Goal: Task Accomplishment & Management: Use online tool/utility

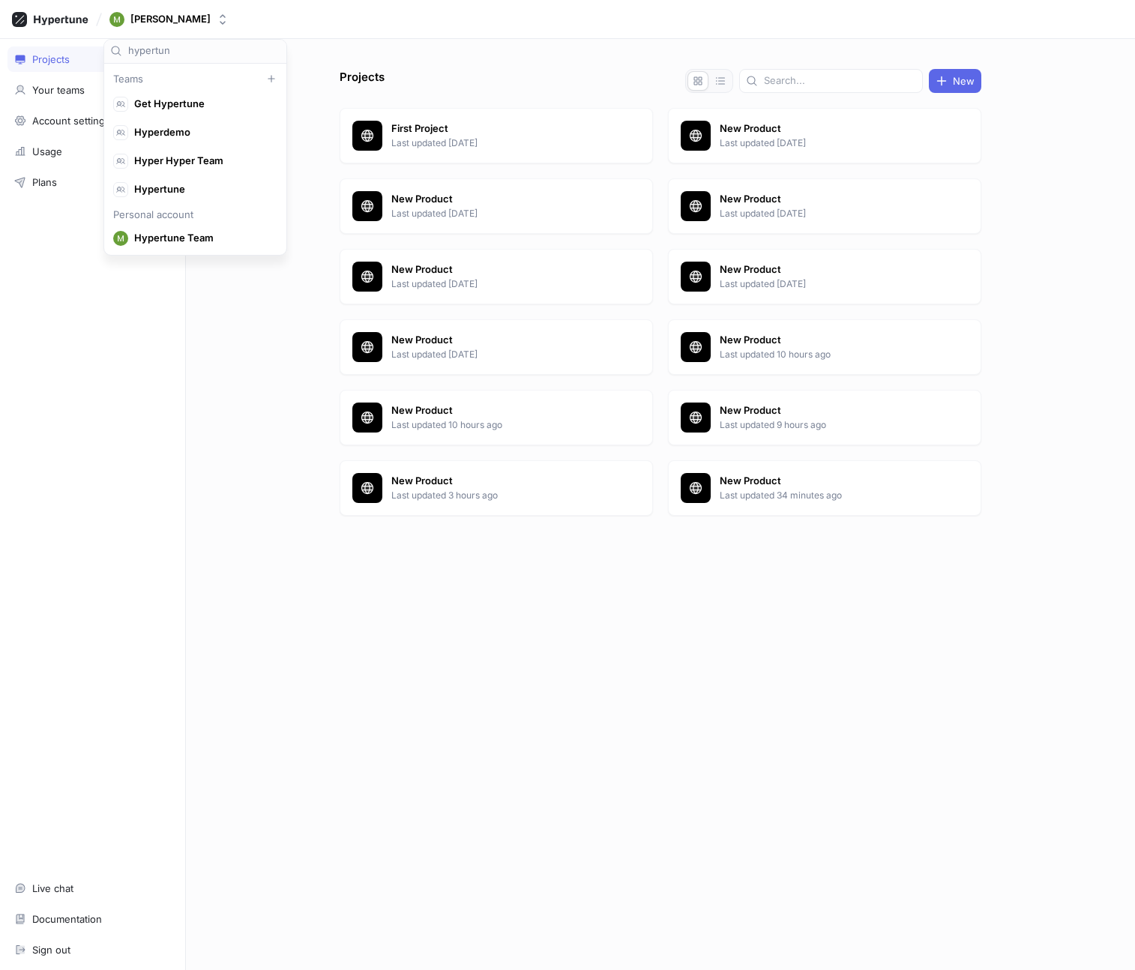
type input "hypertune"
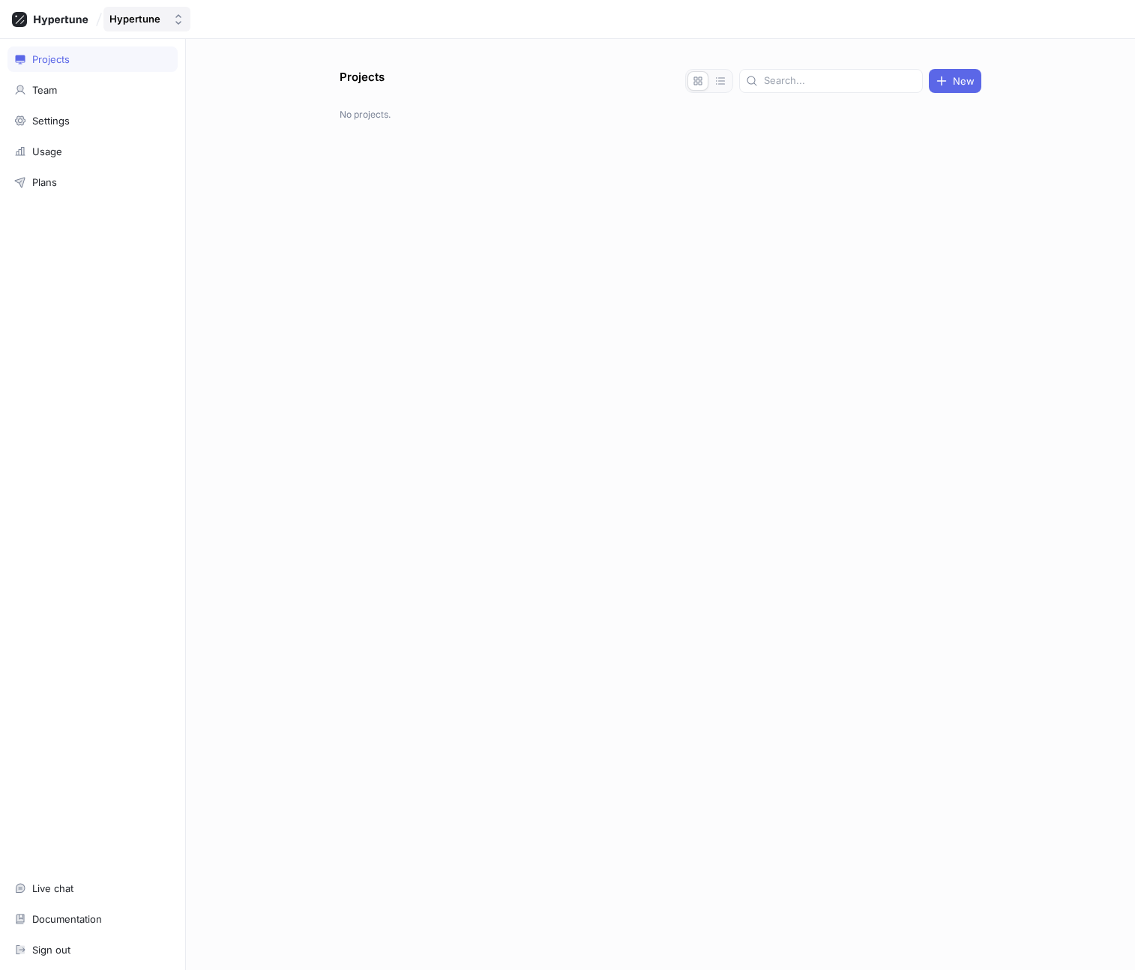
click at [172, 19] on icon "button" at bounding box center [178, 19] width 12 height 12
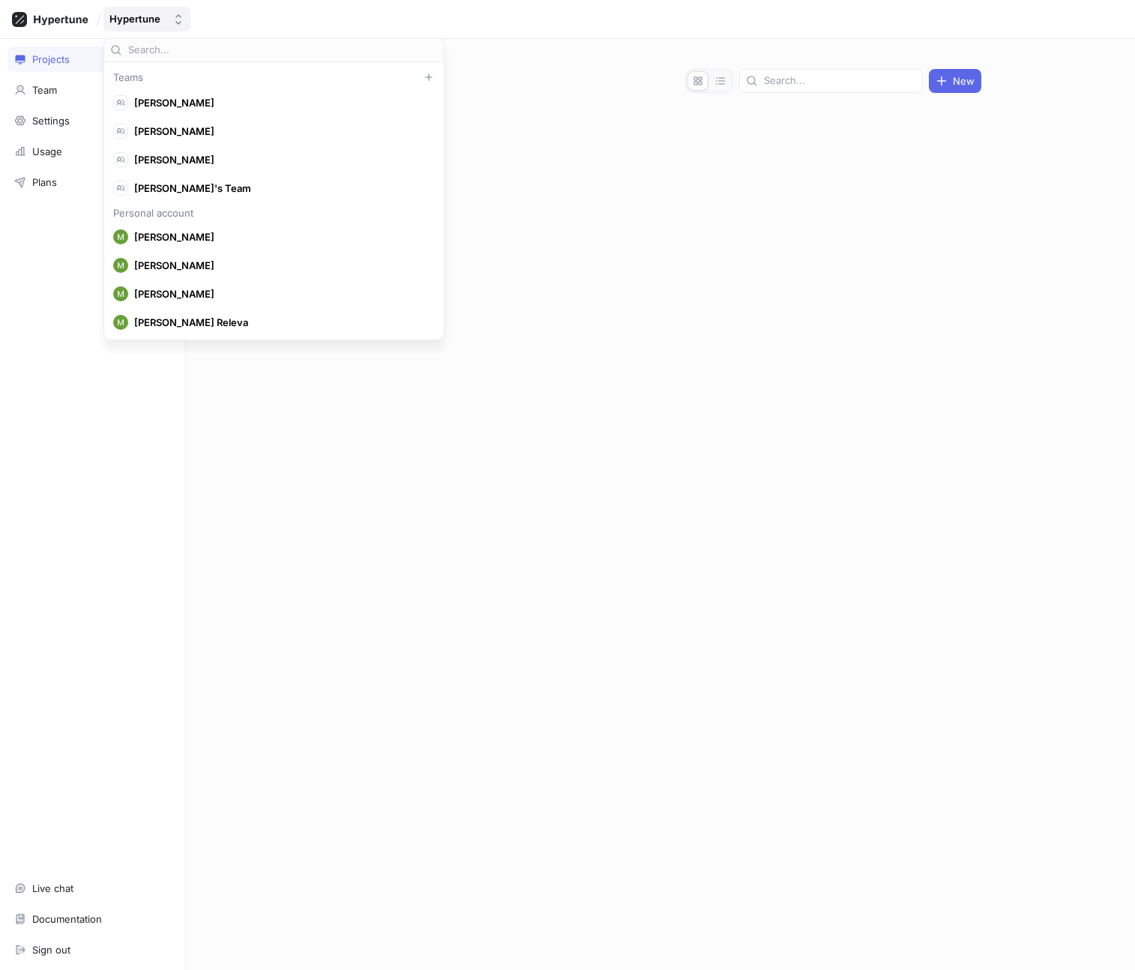
scroll to position [3360, 0]
click at [172, 19] on icon "button" at bounding box center [178, 19] width 12 height 12
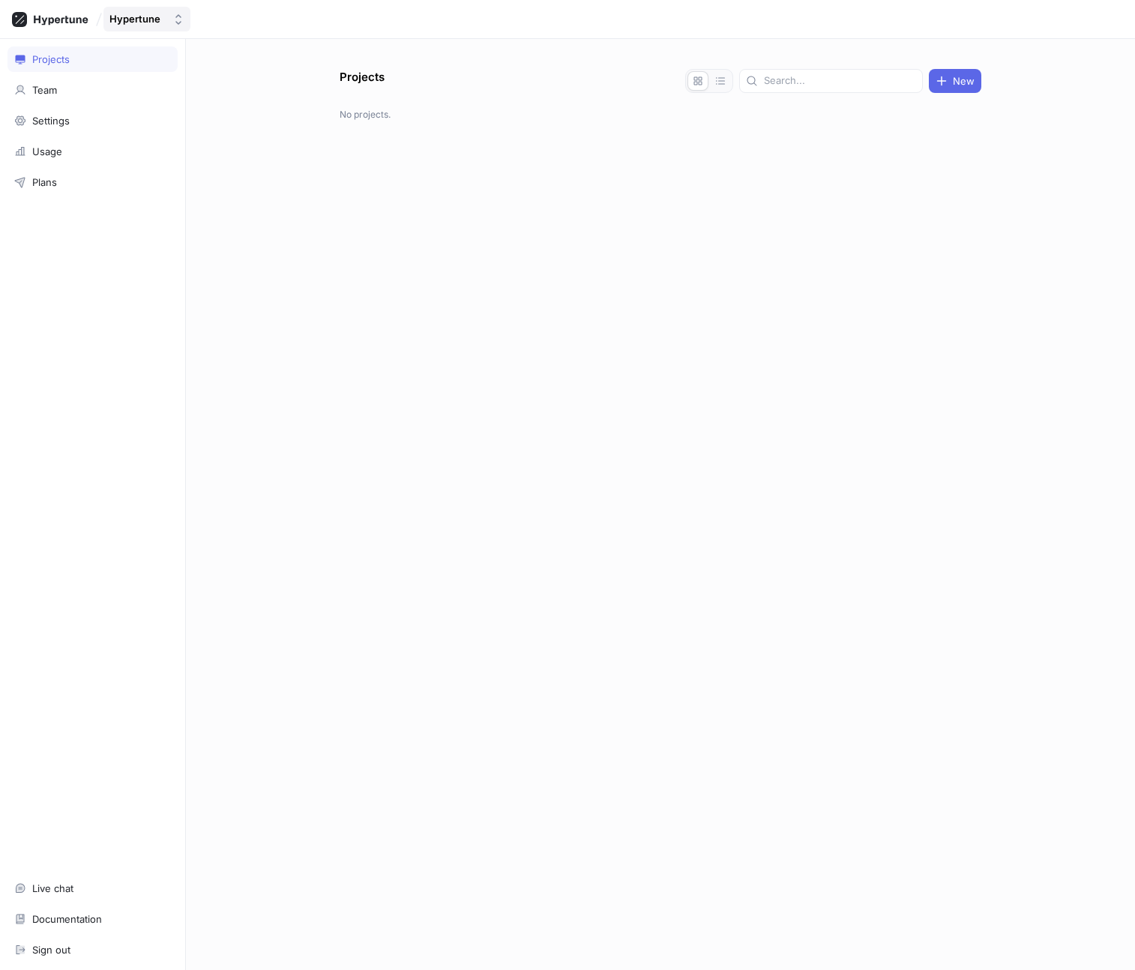
click at [151, 22] on div "Hypertune" at bounding box center [134, 19] width 51 height 13
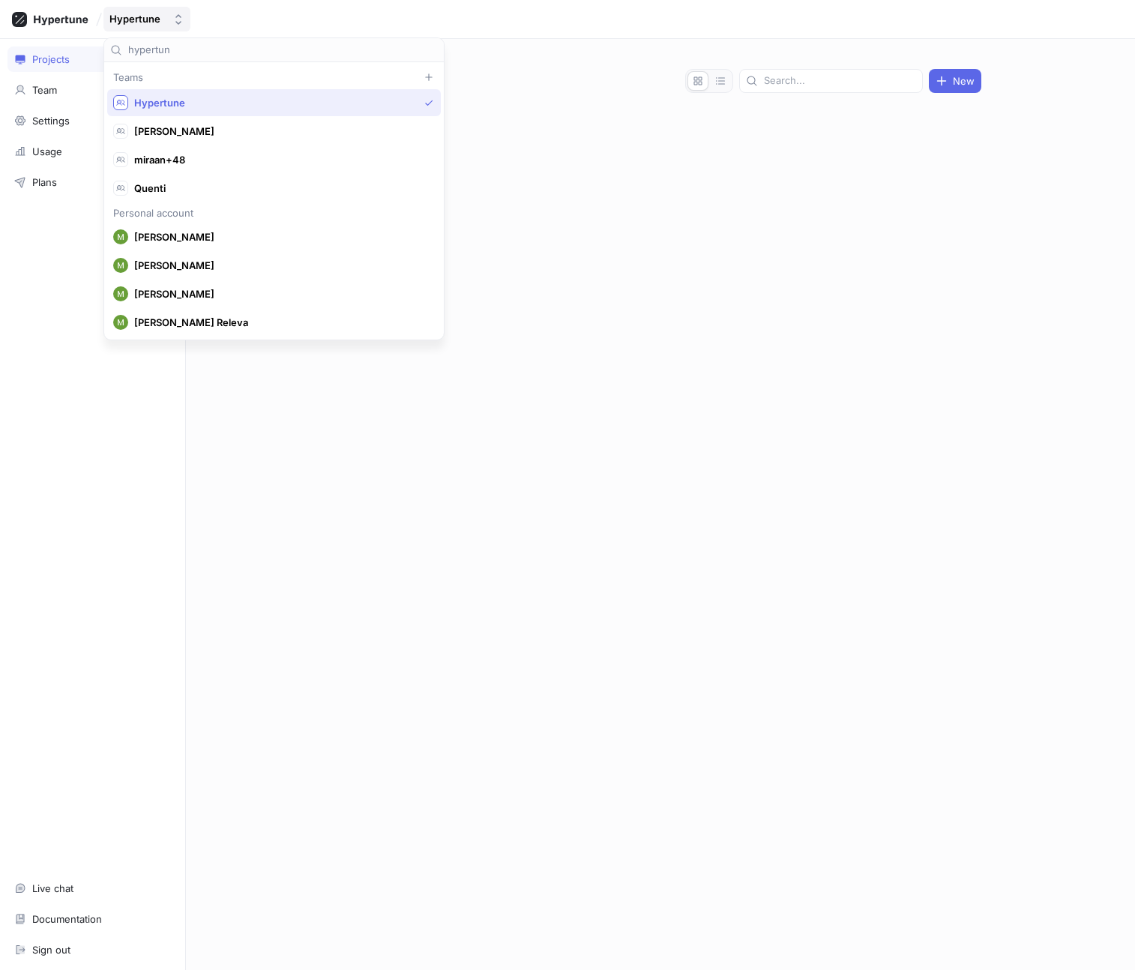
type input "hypertune"
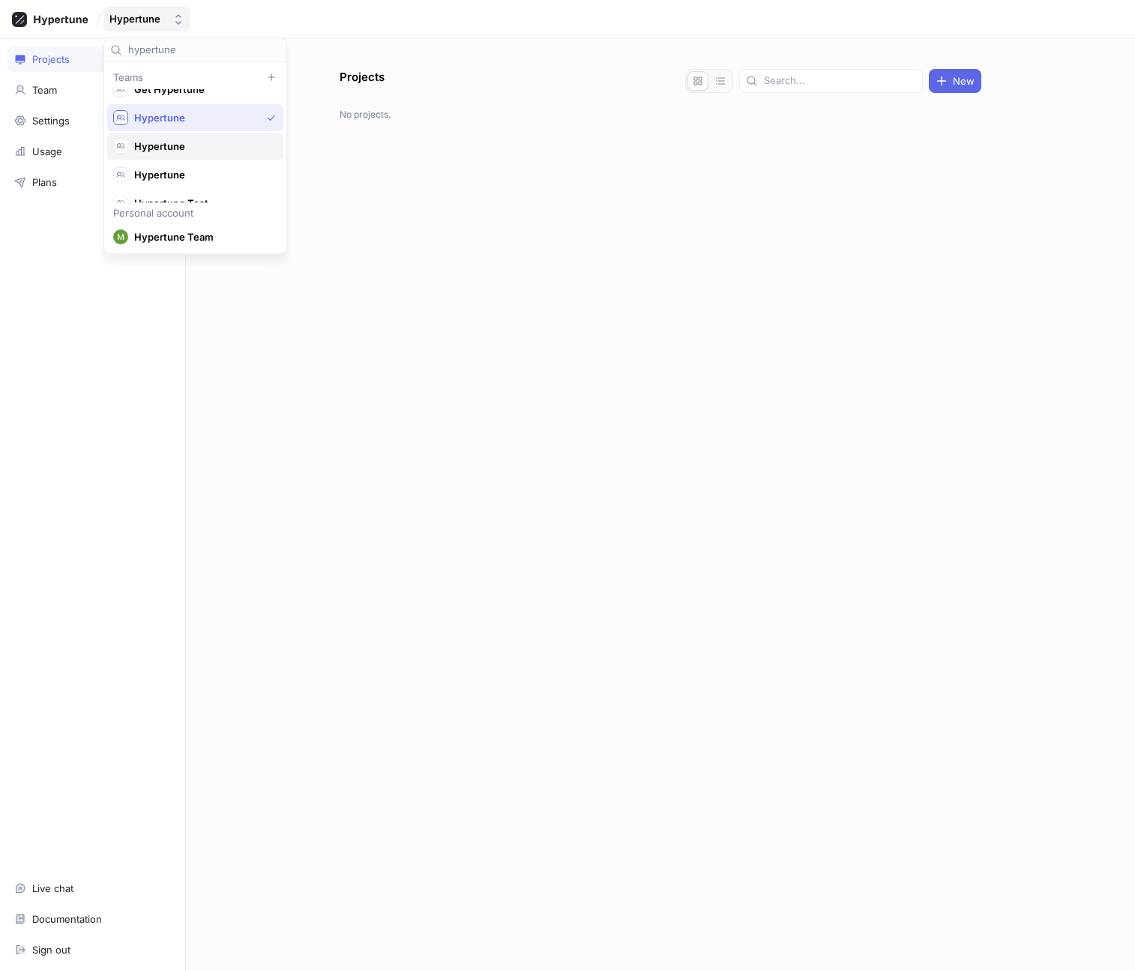
scroll to position [28, 0]
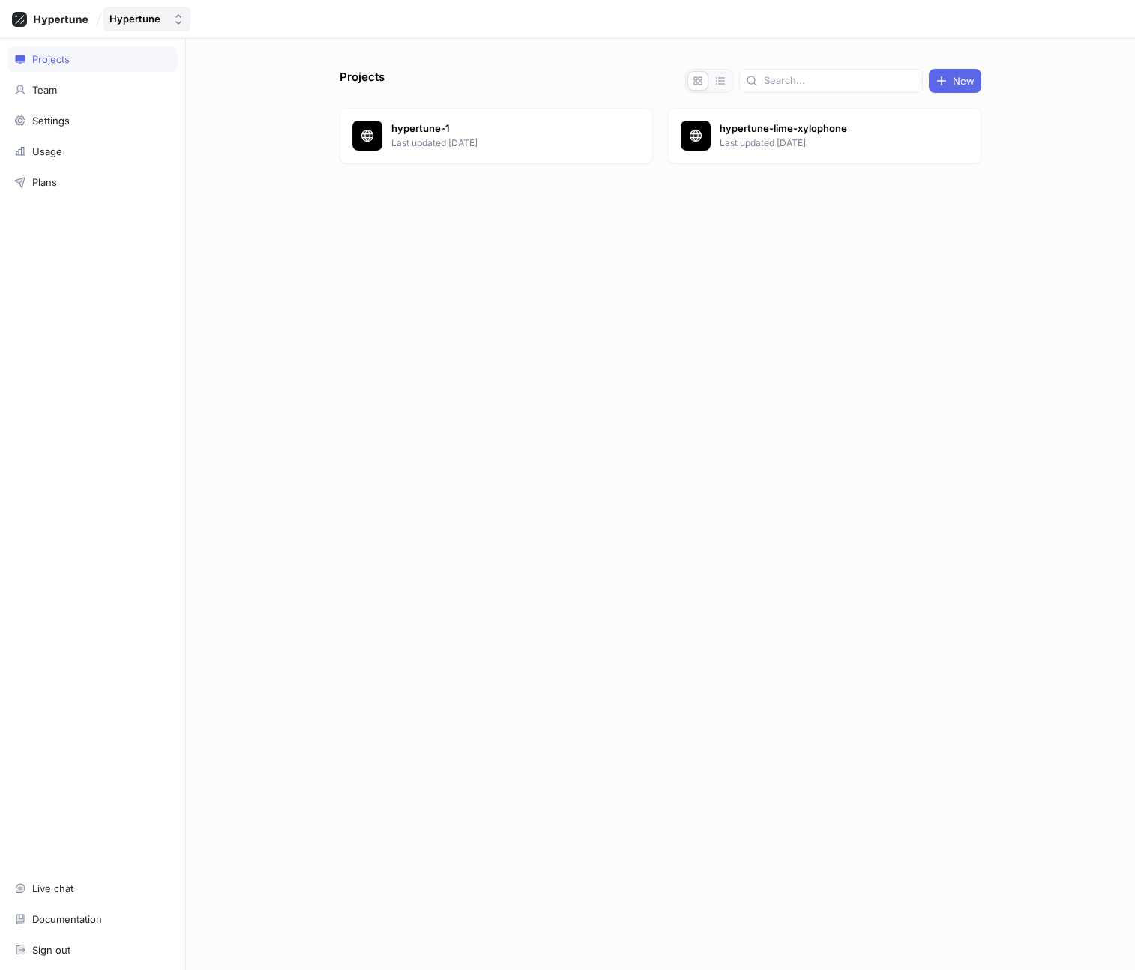
click at [163, 18] on div "Hypertune" at bounding box center [137, 19] width 57 height 13
type input "hypertune"
click at [191, 130] on span "Hypertune" at bounding box center [202, 132] width 136 height 13
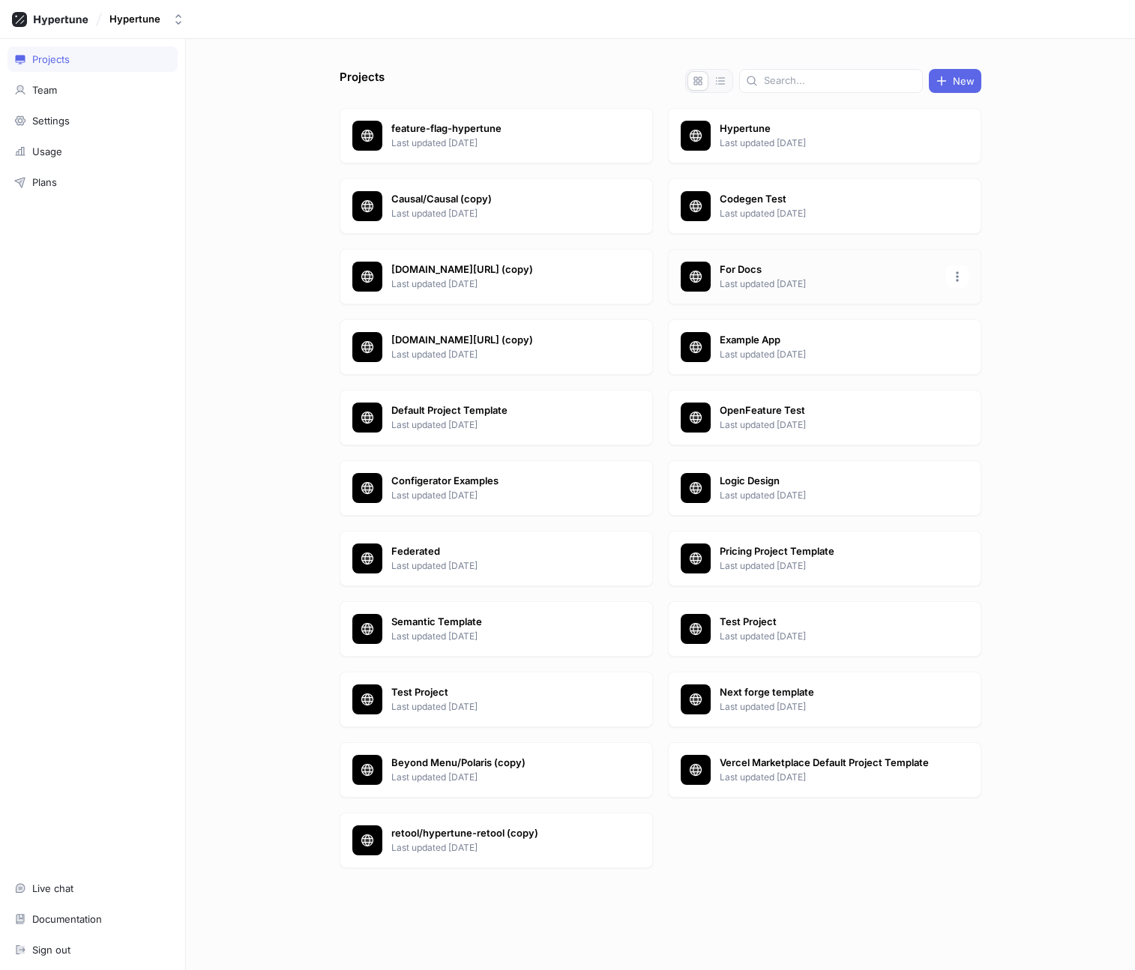
click at [706, 268] on div at bounding box center [695, 277] width 30 height 30
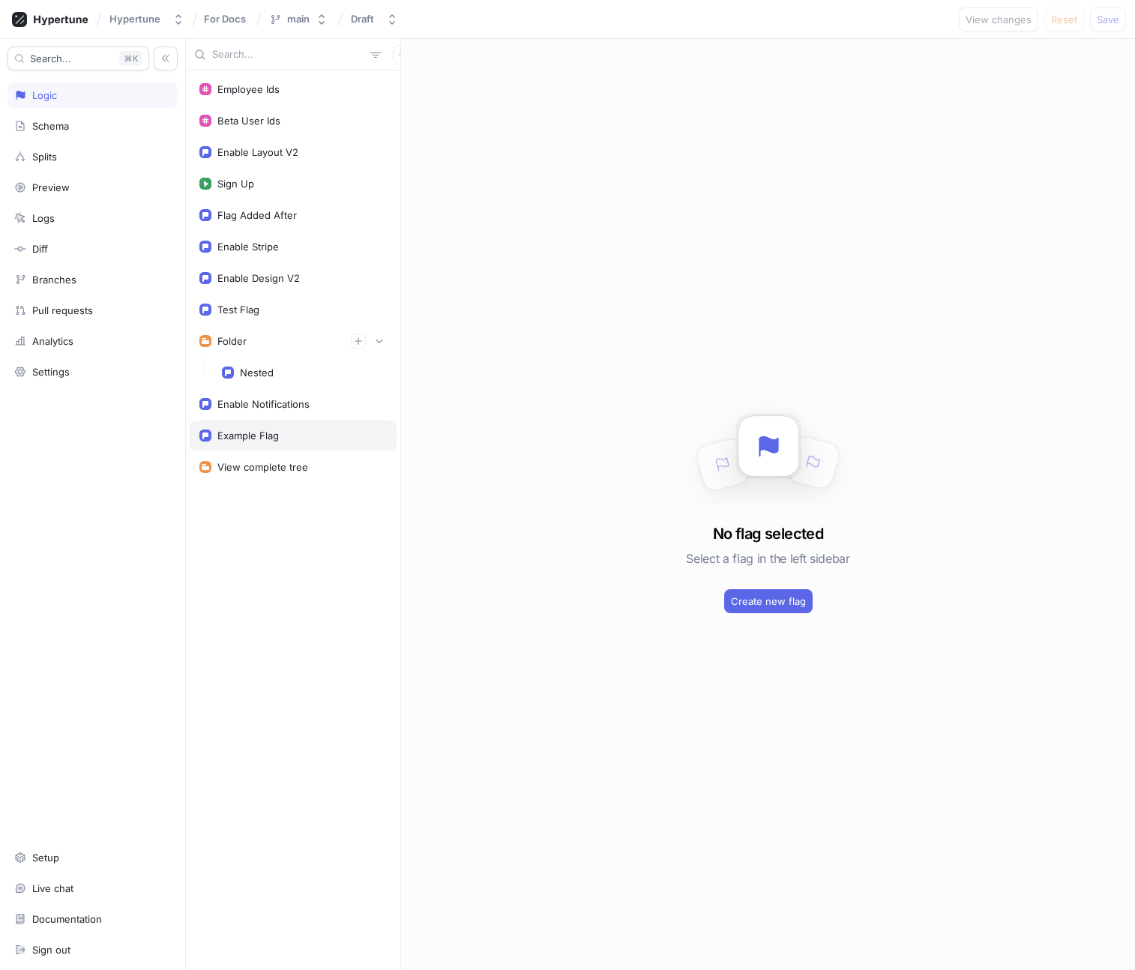
click at [268, 440] on div "Example Flag" at bounding box center [247, 435] width 61 height 12
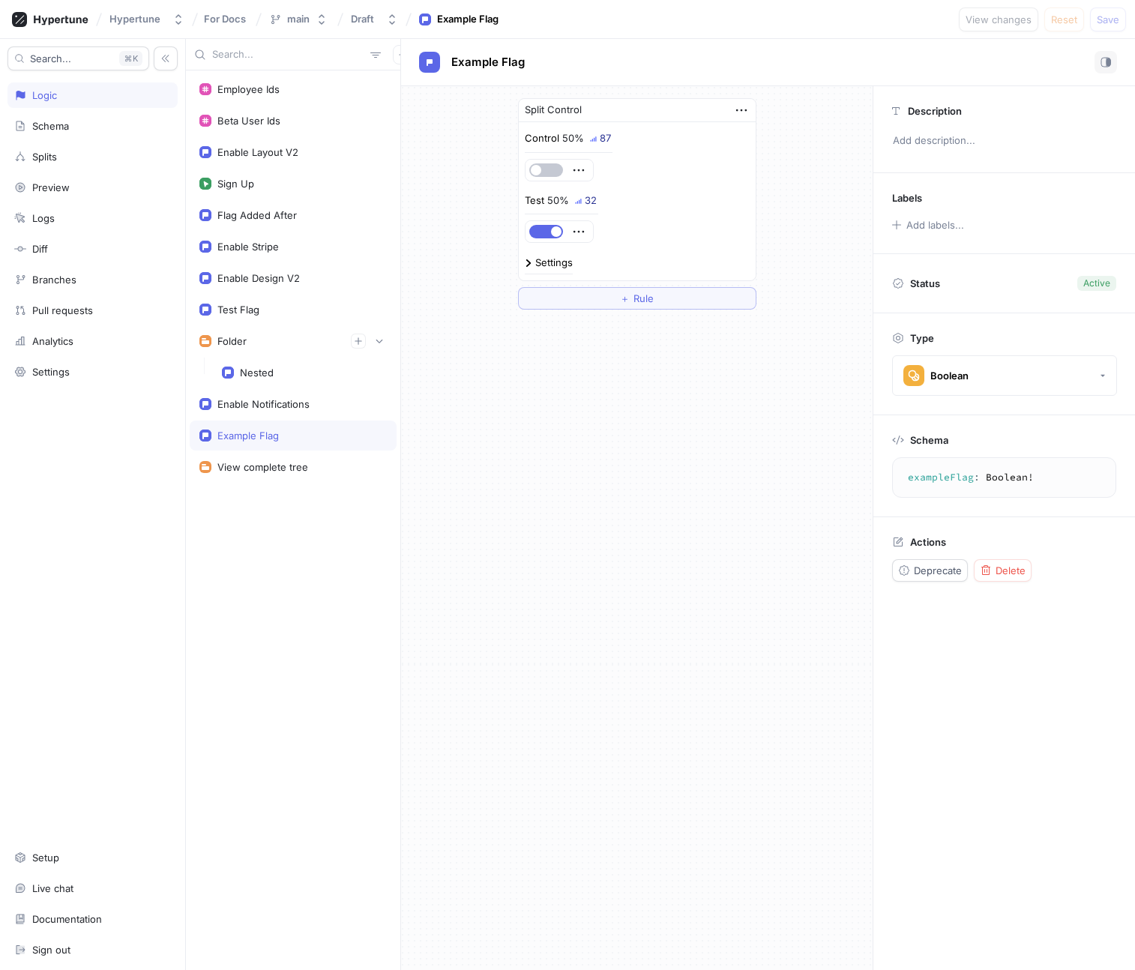
click at [547, 262] on div "Settings" at bounding box center [553, 263] width 37 height 10
click at [646, 294] on span "Rule" at bounding box center [643, 298] width 20 height 9
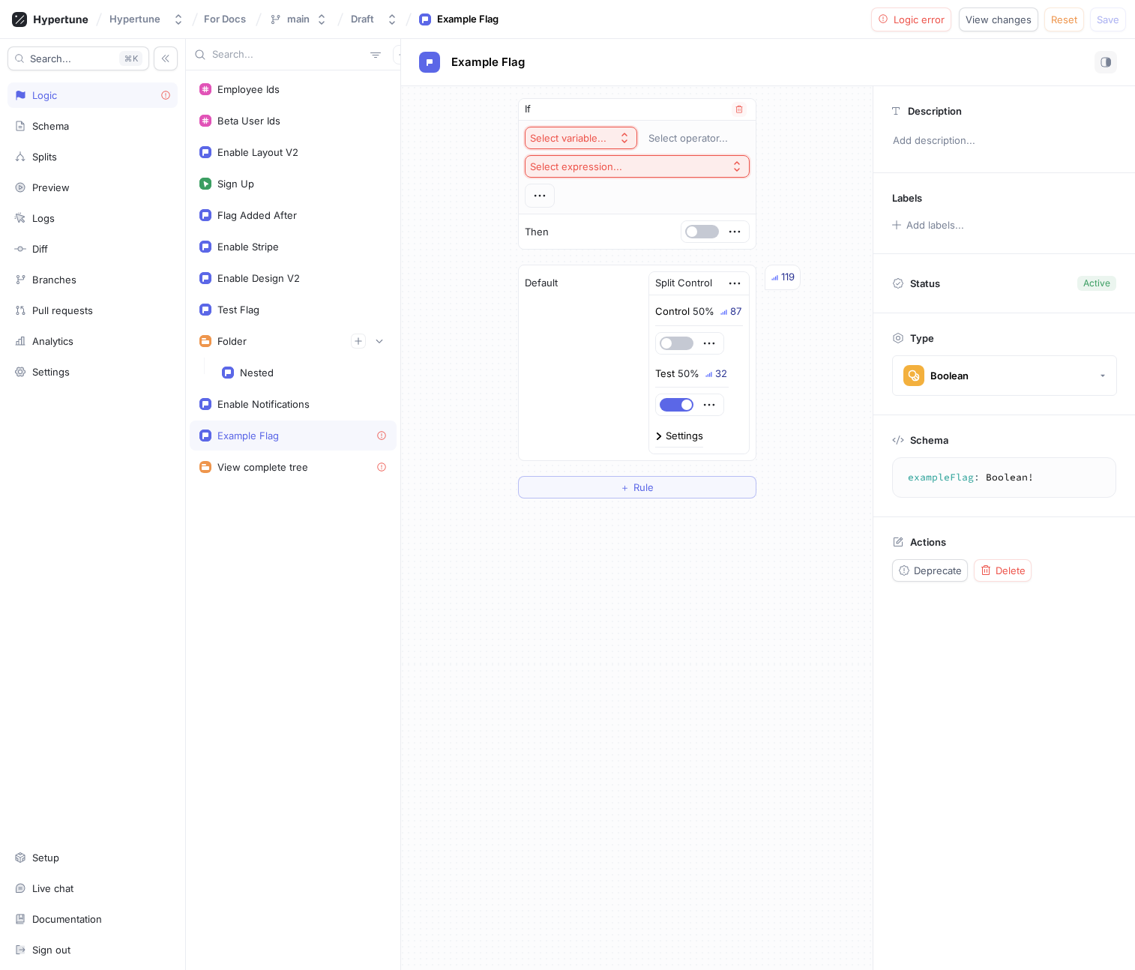
click at [594, 144] on div "Select variable..." at bounding box center [568, 138] width 76 height 13
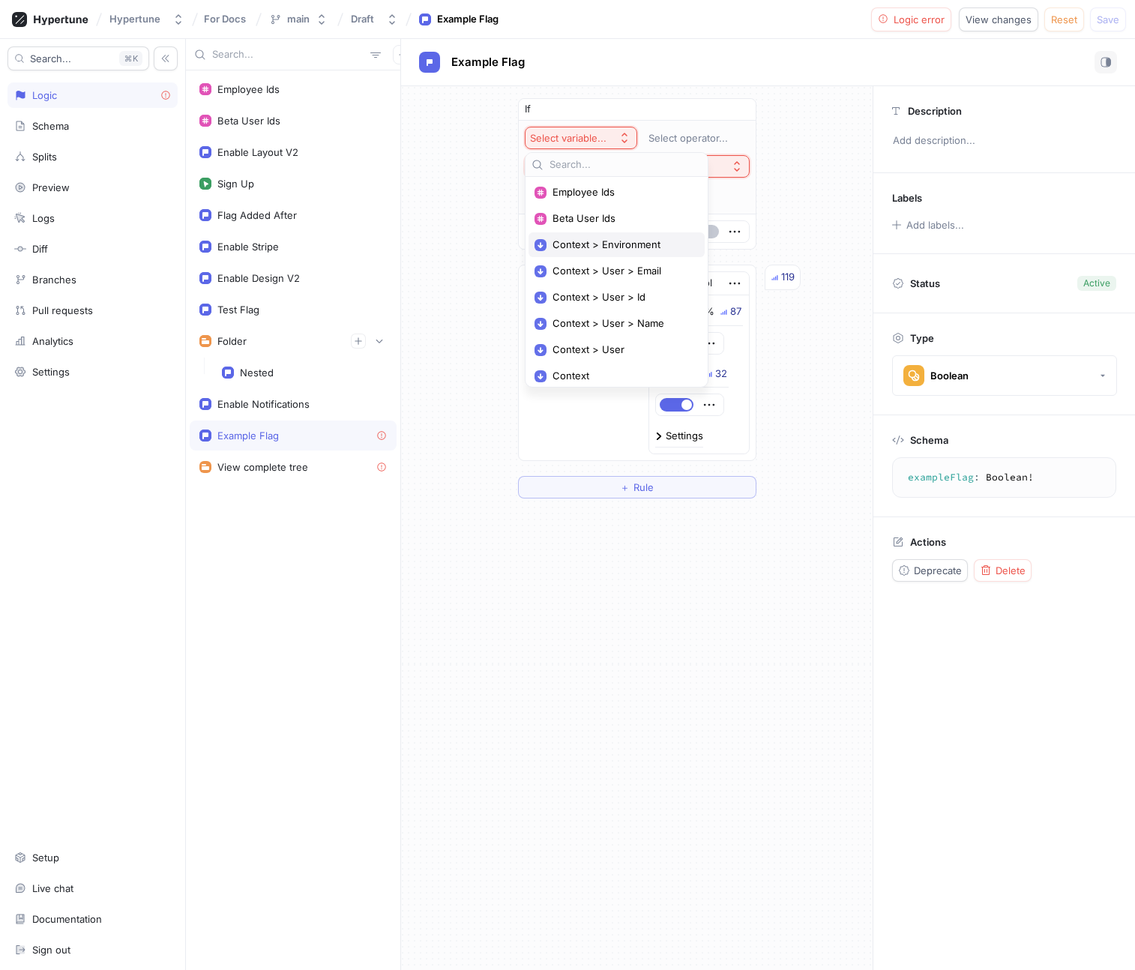
click at [613, 246] on span "Context > Environment" at bounding box center [621, 244] width 139 height 13
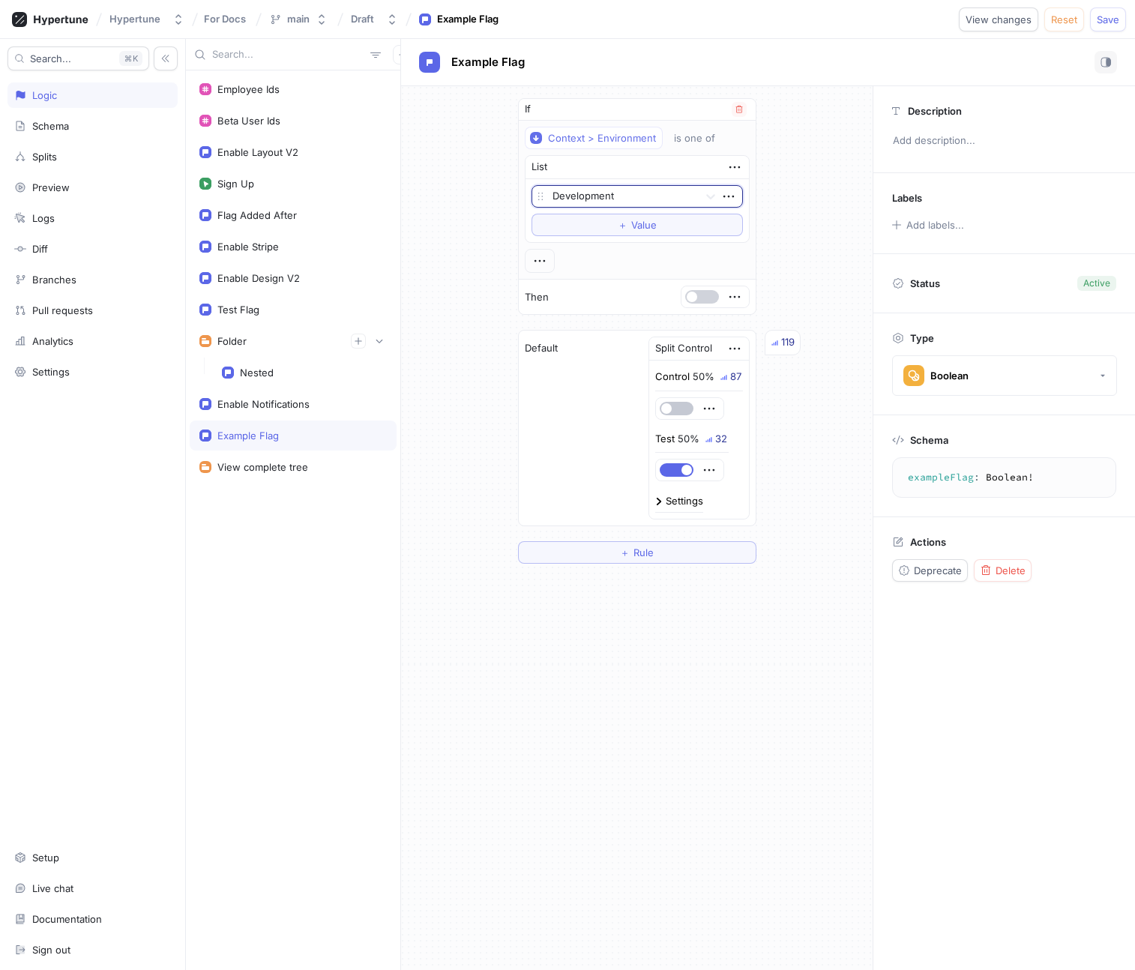
click at [707, 302] on button "button" at bounding box center [702, 296] width 34 height 13
click at [1108, 16] on span "Save" at bounding box center [1107, 19] width 22 height 9
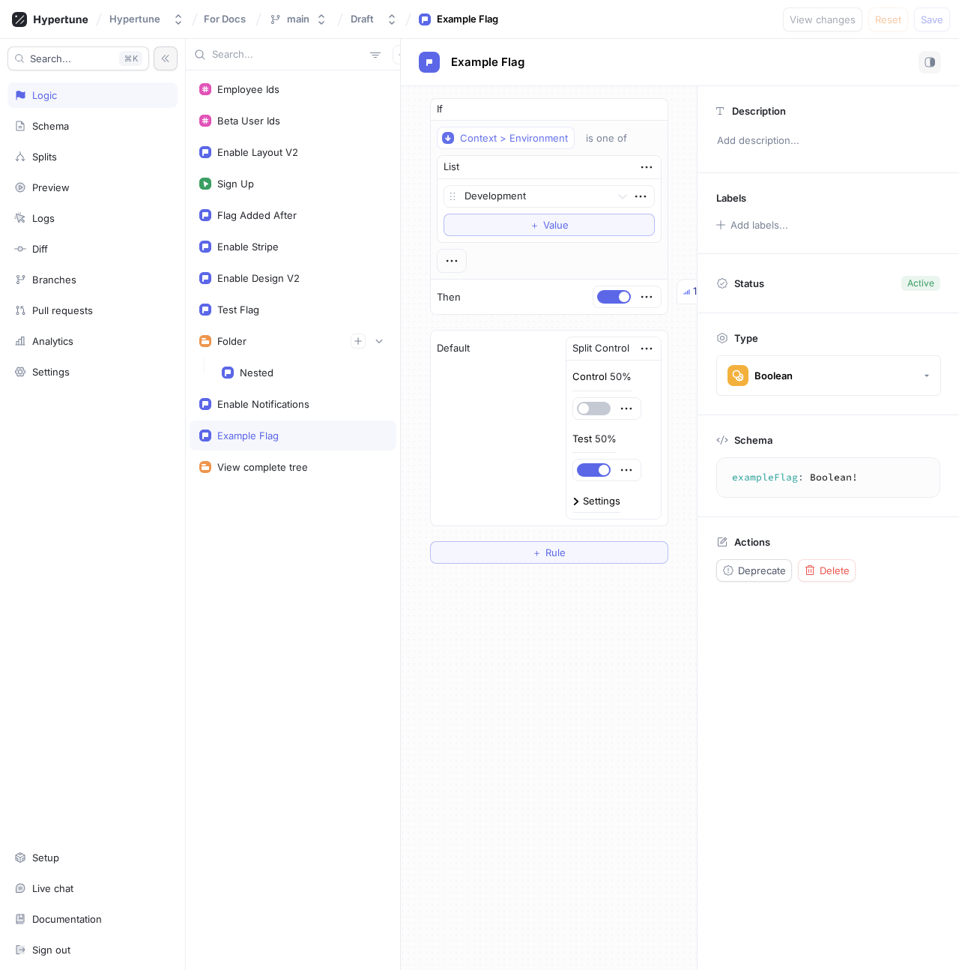
click at [163, 55] on icon "button" at bounding box center [165, 58] width 10 height 10
